Goal: Register for event/course

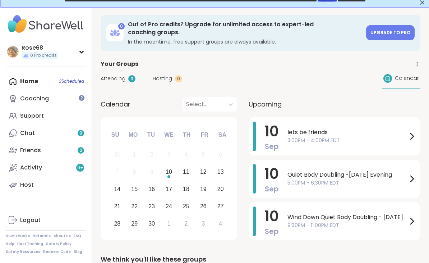
click at [33, 81] on div "Home 3 Scheduled Coaching Support Chat 9 Friends 2 Activity 9 + Host" at bounding box center [46, 133] width 80 height 121
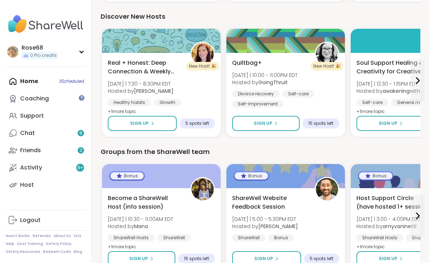
scroll to position [943, 0]
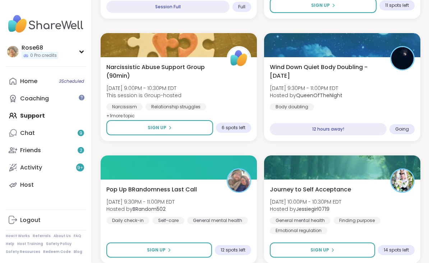
scroll to position [2049, 0]
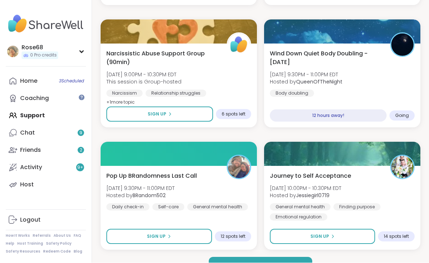
click at [223, 262] on button "Load more groups" at bounding box center [261, 264] width 104 height 15
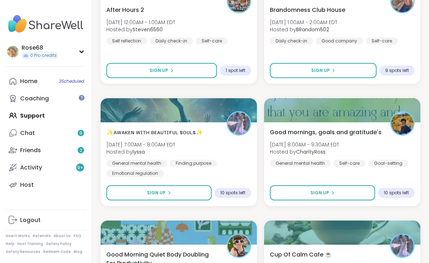
scroll to position [2582, 0]
click at [162, 193] on span "Sign Up" at bounding box center [156, 192] width 19 height 6
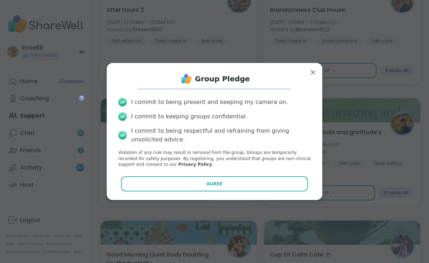
click at [162, 191] on button "Agree" at bounding box center [214, 183] width 187 height 15
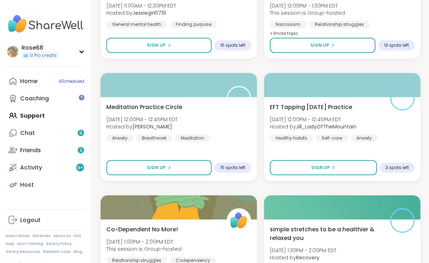
scroll to position [3095, 0]
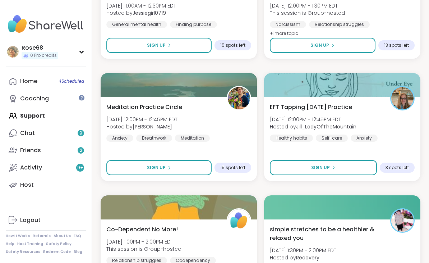
click at [138, 49] on button "Sign Up" at bounding box center [158, 45] width 105 height 15
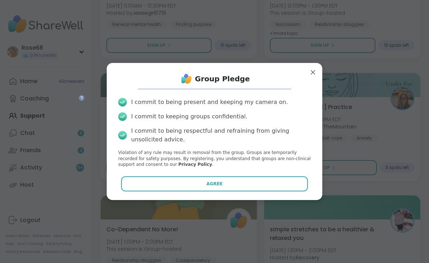
click at [233, 191] on button "Agree" at bounding box center [214, 183] width 187 height 15
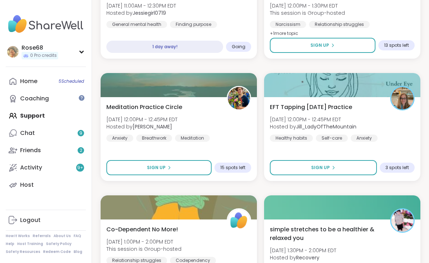
click at [320, 170] on span "Sign Up" at bounding box center [320, 167] width 19 height 6
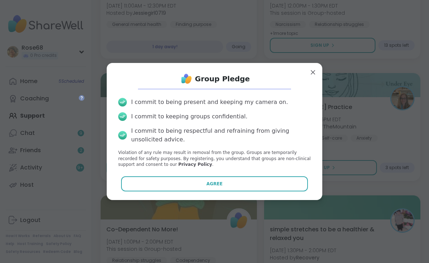
click at [251, 191] on button "Agree" at bounding box center [214, 183] width 187 height 15
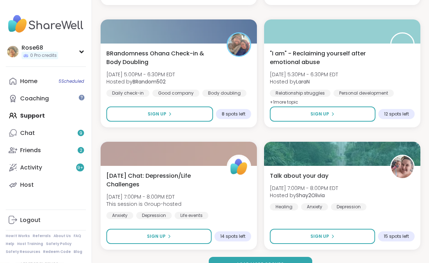
scroll to position [4248, 0]
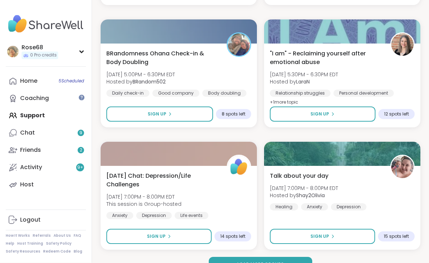
click at [174, 235] on button "Sign Up" at bounding box center [158, 236] width 105 height 15
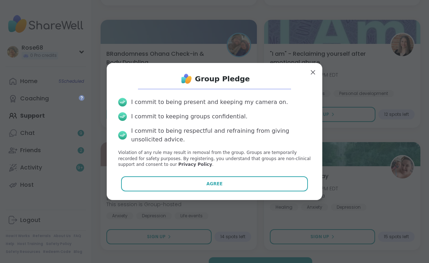
click at [184, 186] on button "Agree" at bounding box center [214, 183] width 187 height 15
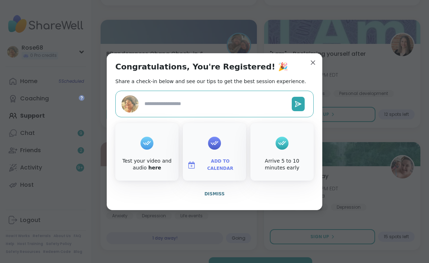
type textarea "*"
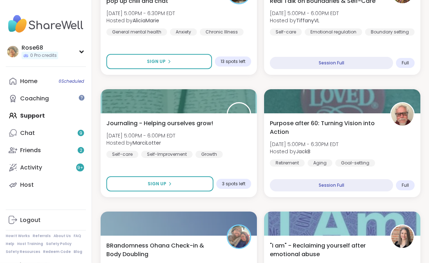
scroll to position [4056, 0]
